Goal: Information Seeking & Learning: Learn about a topic

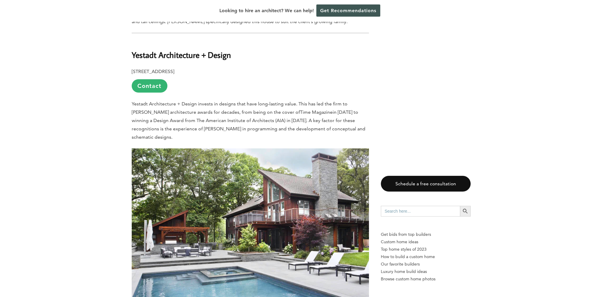
scroll to position [2082, 0]
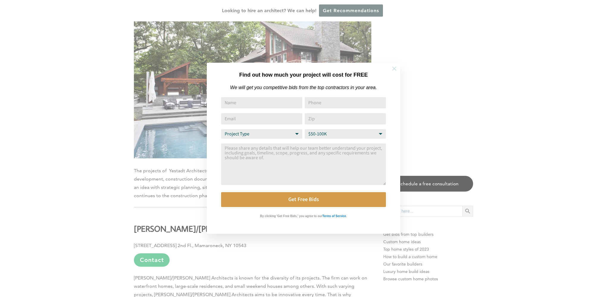
click at [392, 69] on icon at bounding box center [394, 68] width 7 height 7
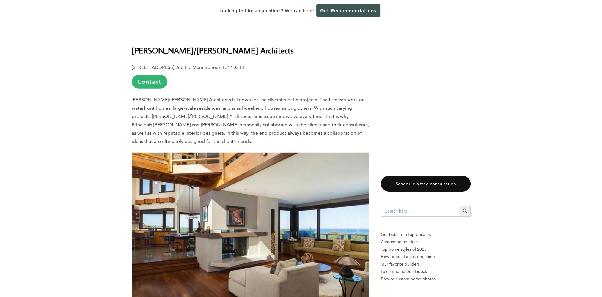
scroll to position [2349, 0]
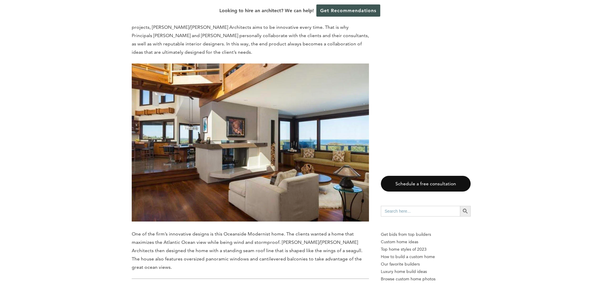
click at [343, 120] on img at bounding box center [250, 143] width 237 height 158
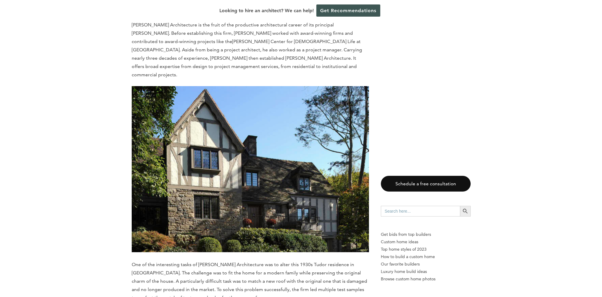
scroll to position [2996, 0]
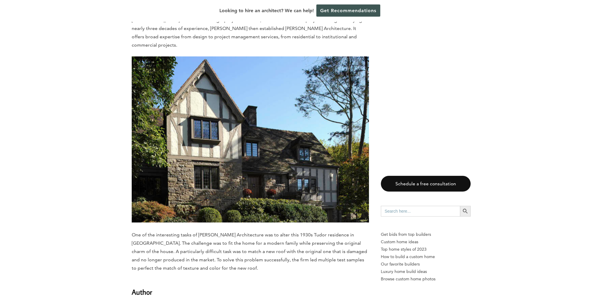
click at [339, 146] on img at bounding box center [250, 140] width 237 height 166
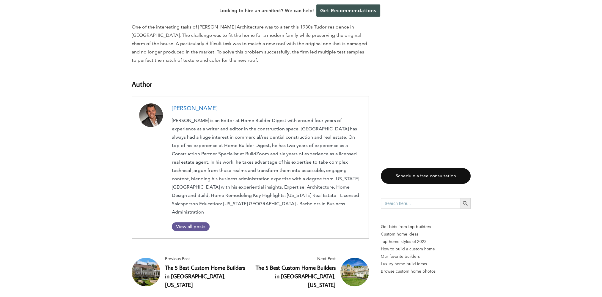
scroll to position [3263, 0]
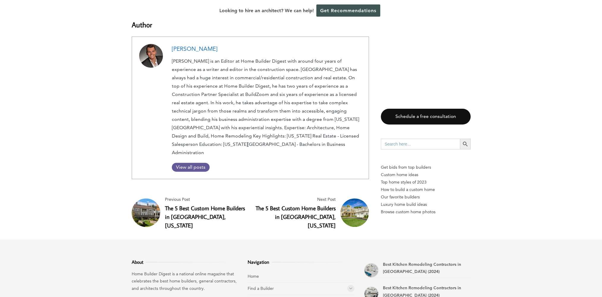
click at [286, 205] on link "The 5 Best Custom Home Builders in [GEOGRAPHIC_DATA], [US_STATE]" at bounding box center [296, 217] width 80 height 25
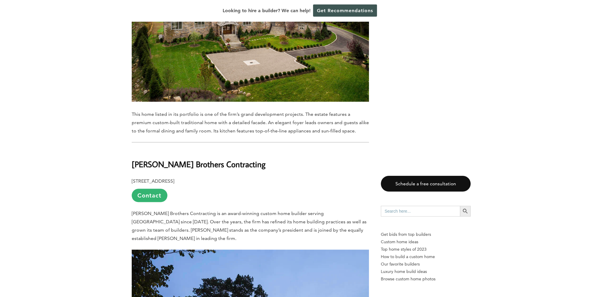
scroll to position [1367, 0]
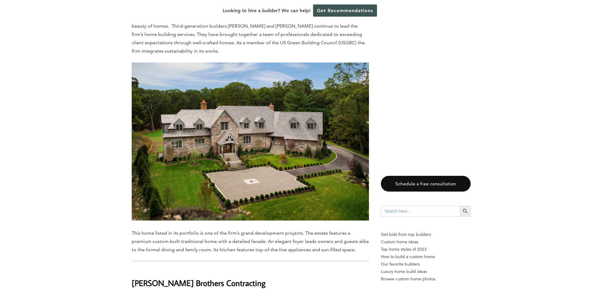
click at [238, 142] on img at bounding box center [250, 141] width 237 height 158
click at [277, 128] on img at bounding box center [250, 141] width 237 height 158
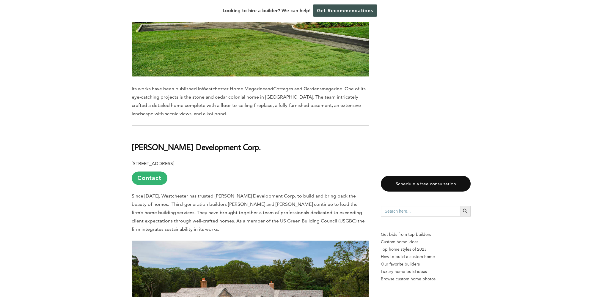
scroll to position [1278, 0]
